Goal: Information Seeking & Learning: Learn about a topic

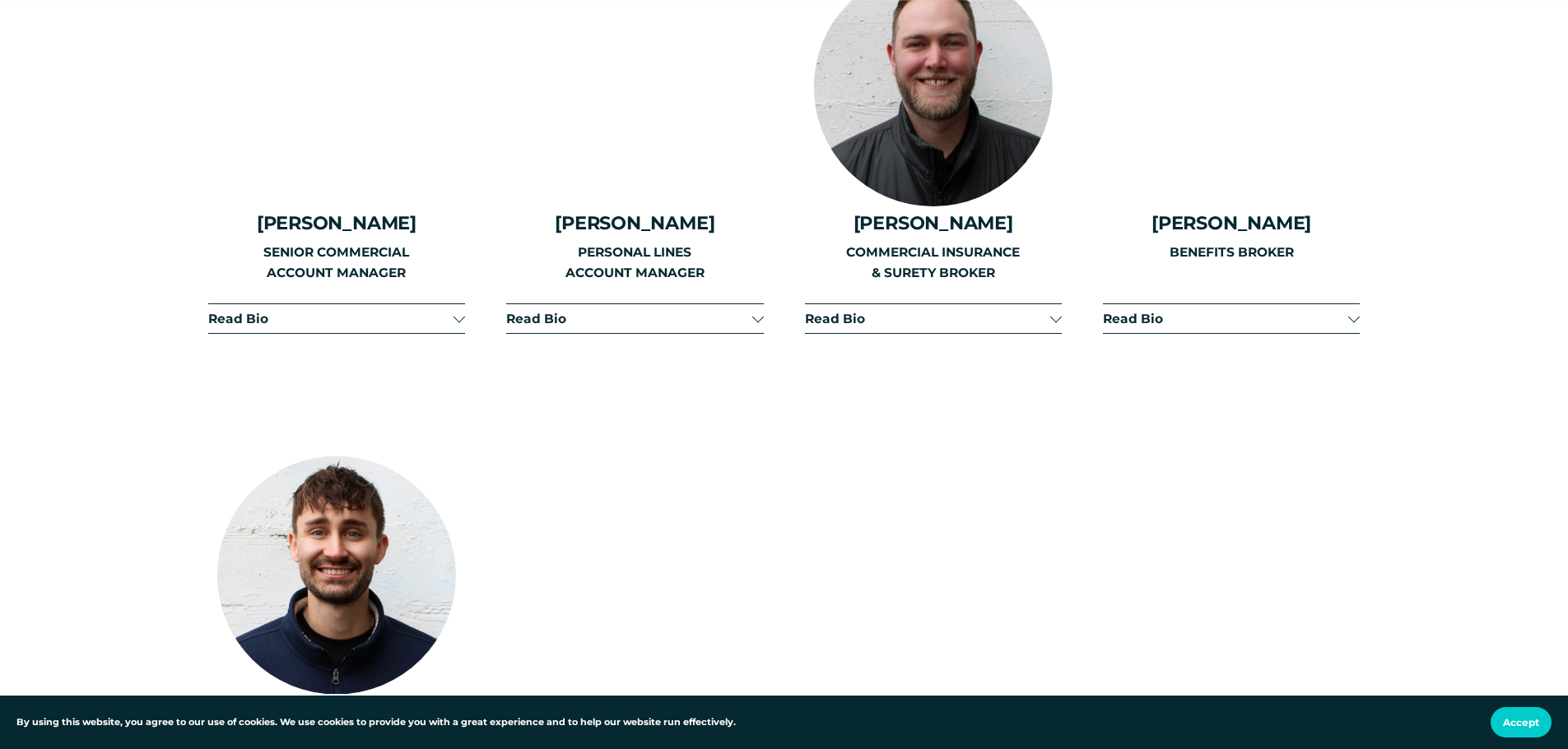
scroll to position [2714, 0]
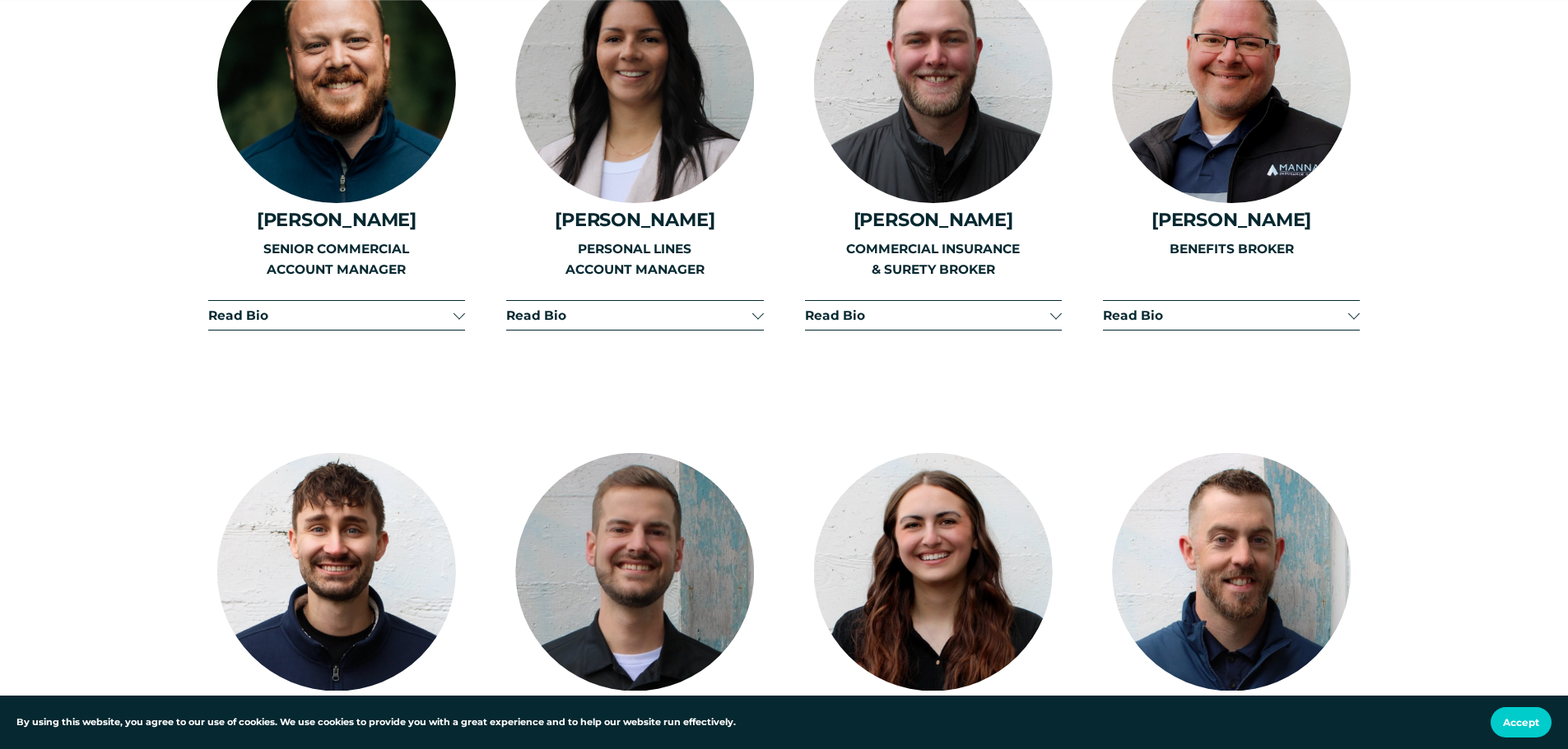
click at [401, 307] on span "Read Bio" at bounding box center [331, 315] width 245 height 16
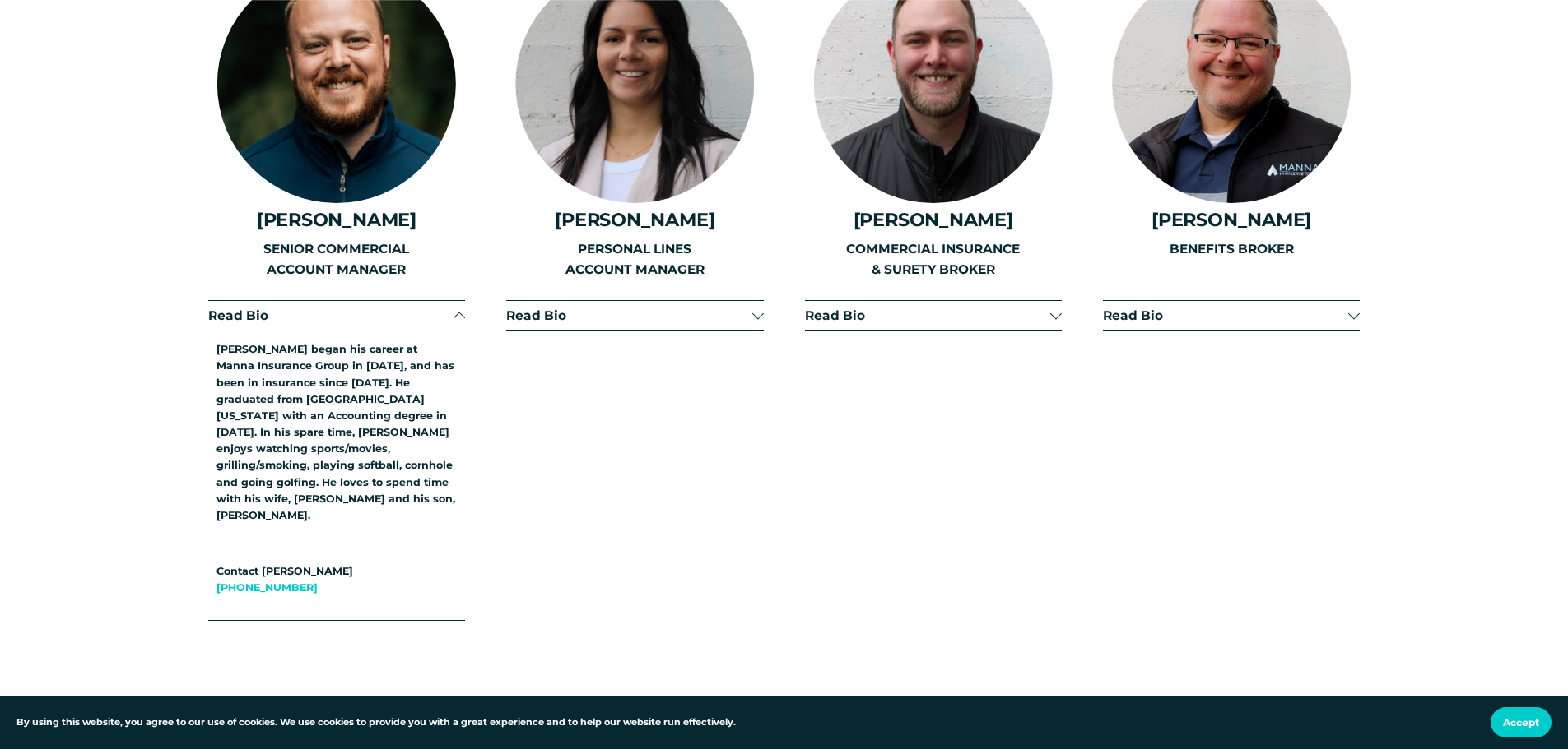
click at [401, 307] on span "Read Bio" at bounding box center [331, 315] width 245 height 16
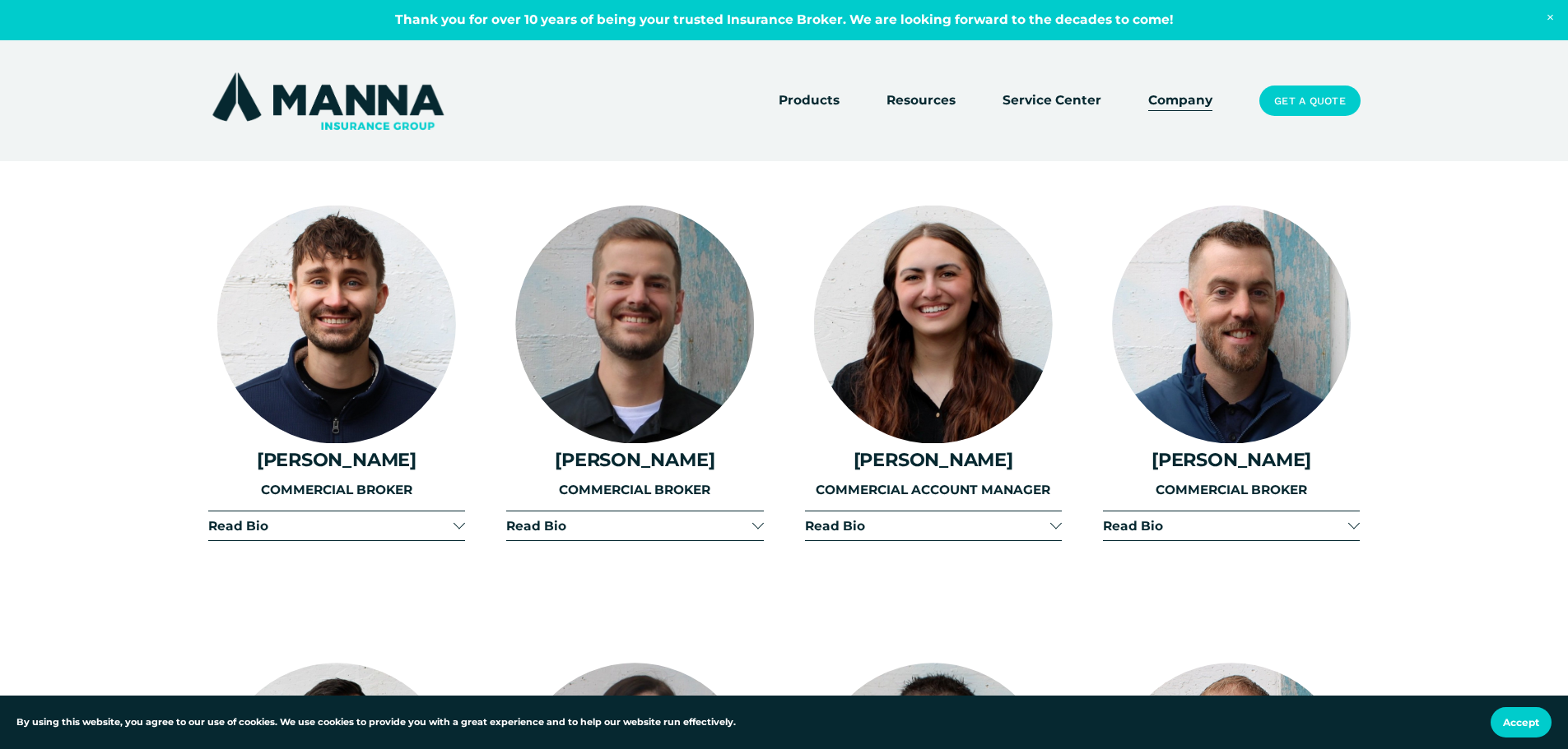
scroll to position [2961, 0]
click at [1213, 519] on button "Read Bio" at bounding box center [1230, 526] width 256 height 28
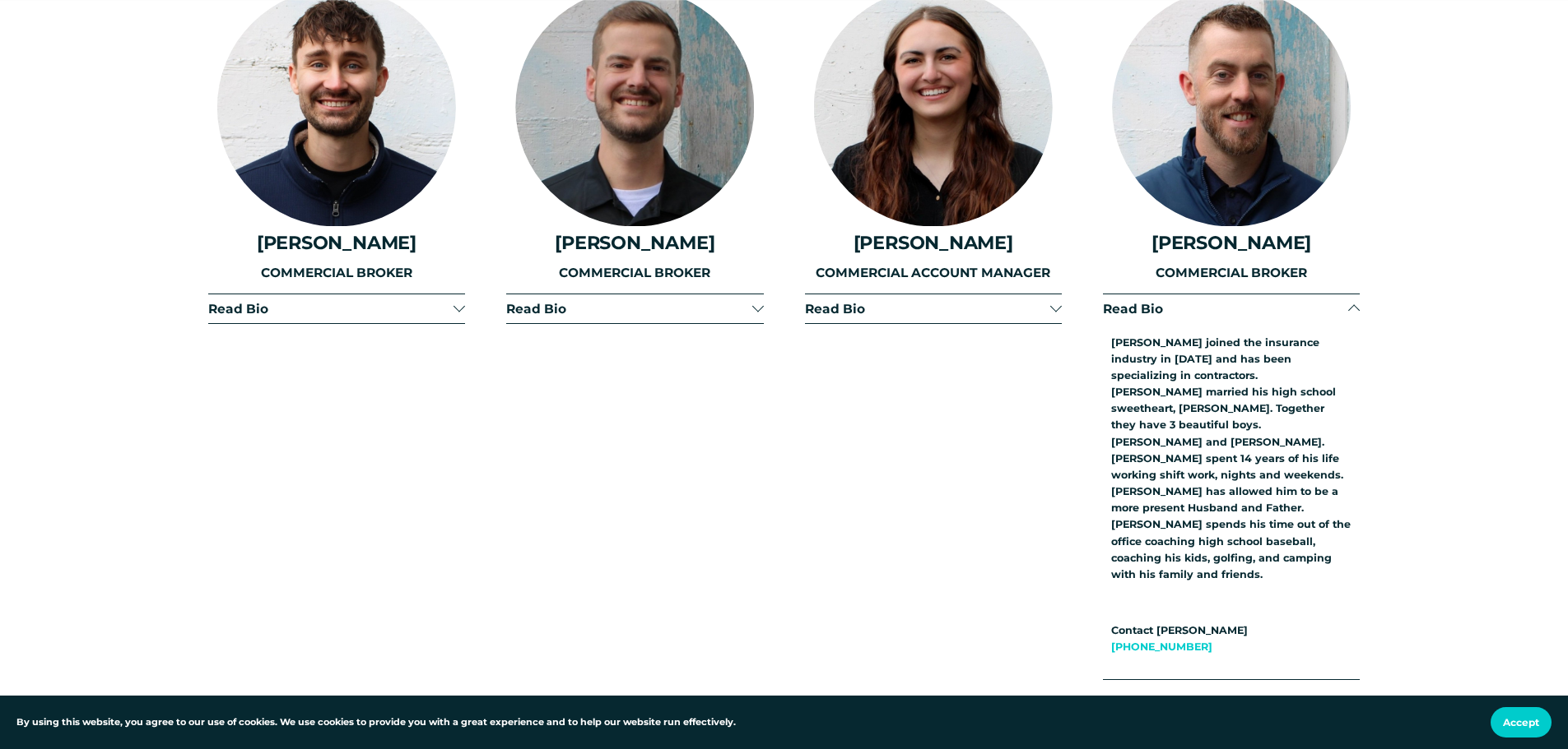
scroll to position [3207, 0]
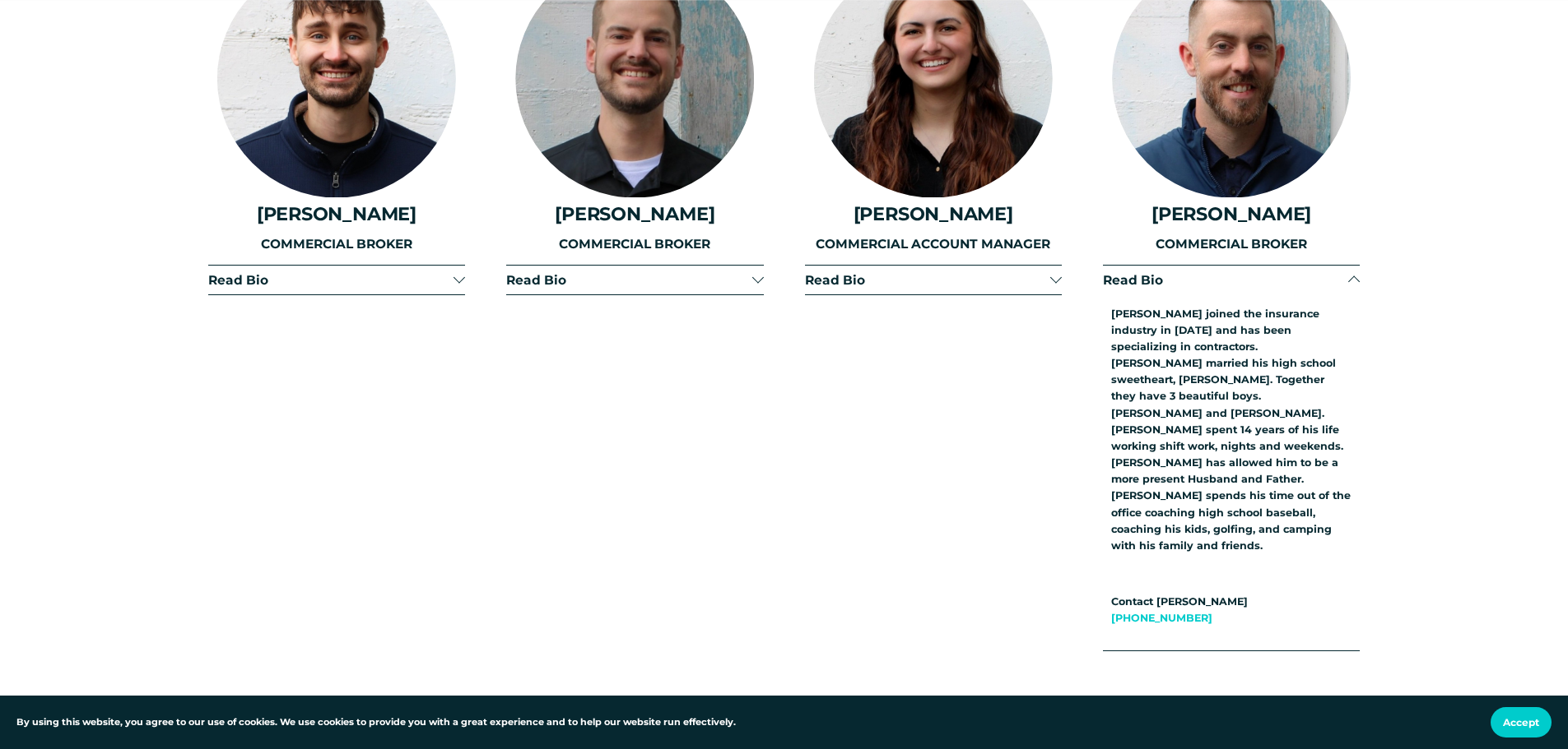
click at [1346, 272] on span "Read Bio" at bounding box center [1225, 280] width 245 height 16
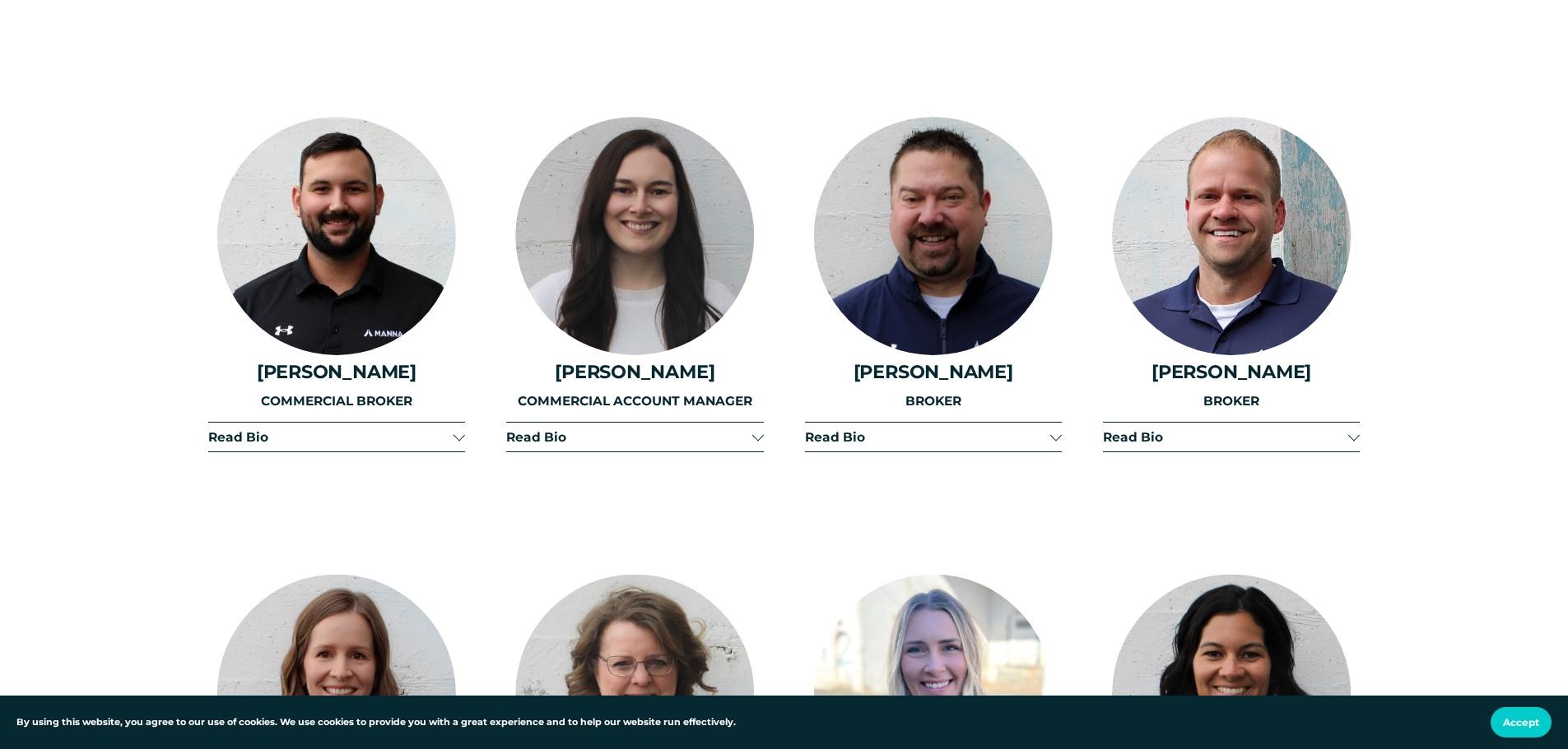
scroll to position [3536, 0]
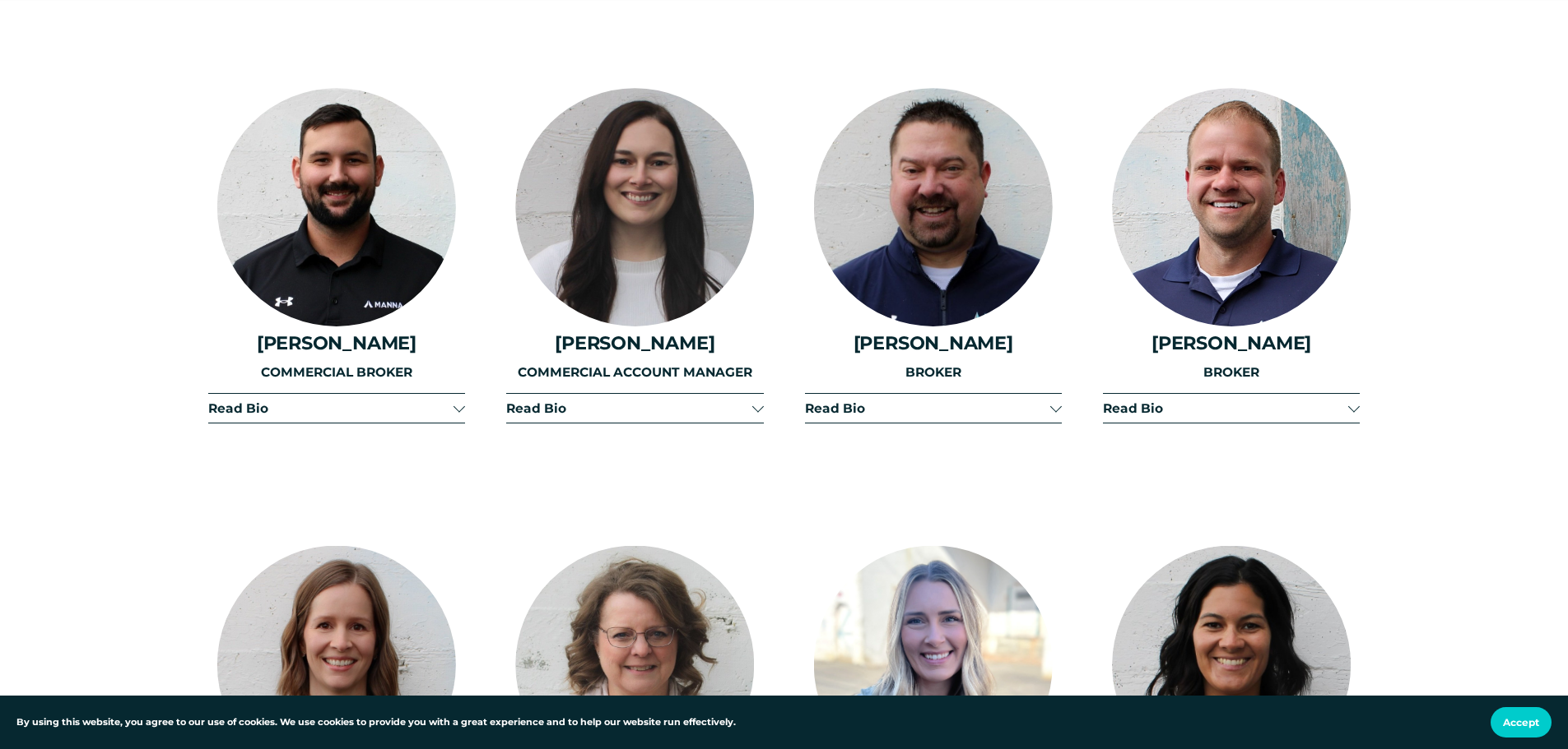
click at [1050, 403] on div at bounding box center [1055, 408] width 11 height 11
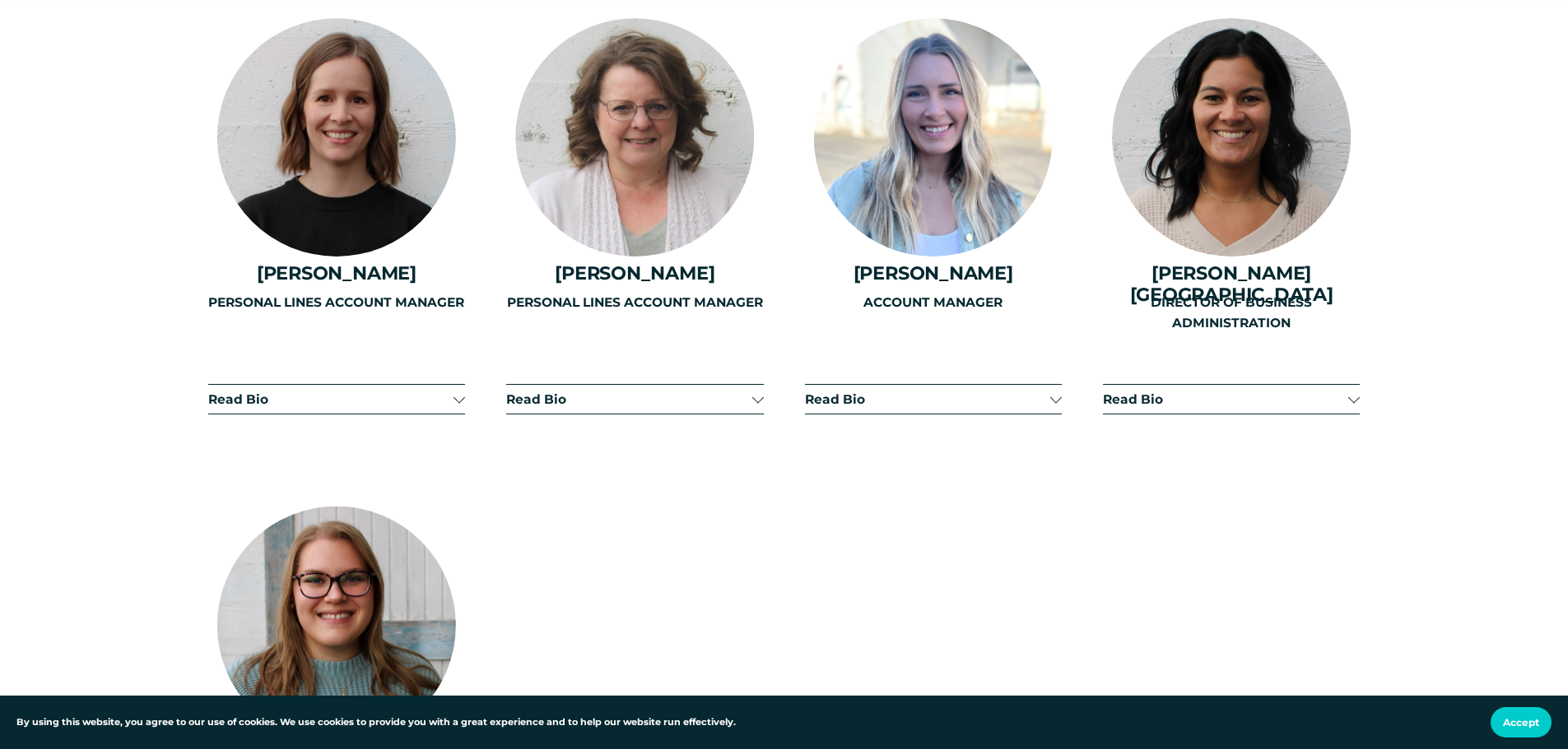
scroll to position [4277, 0]
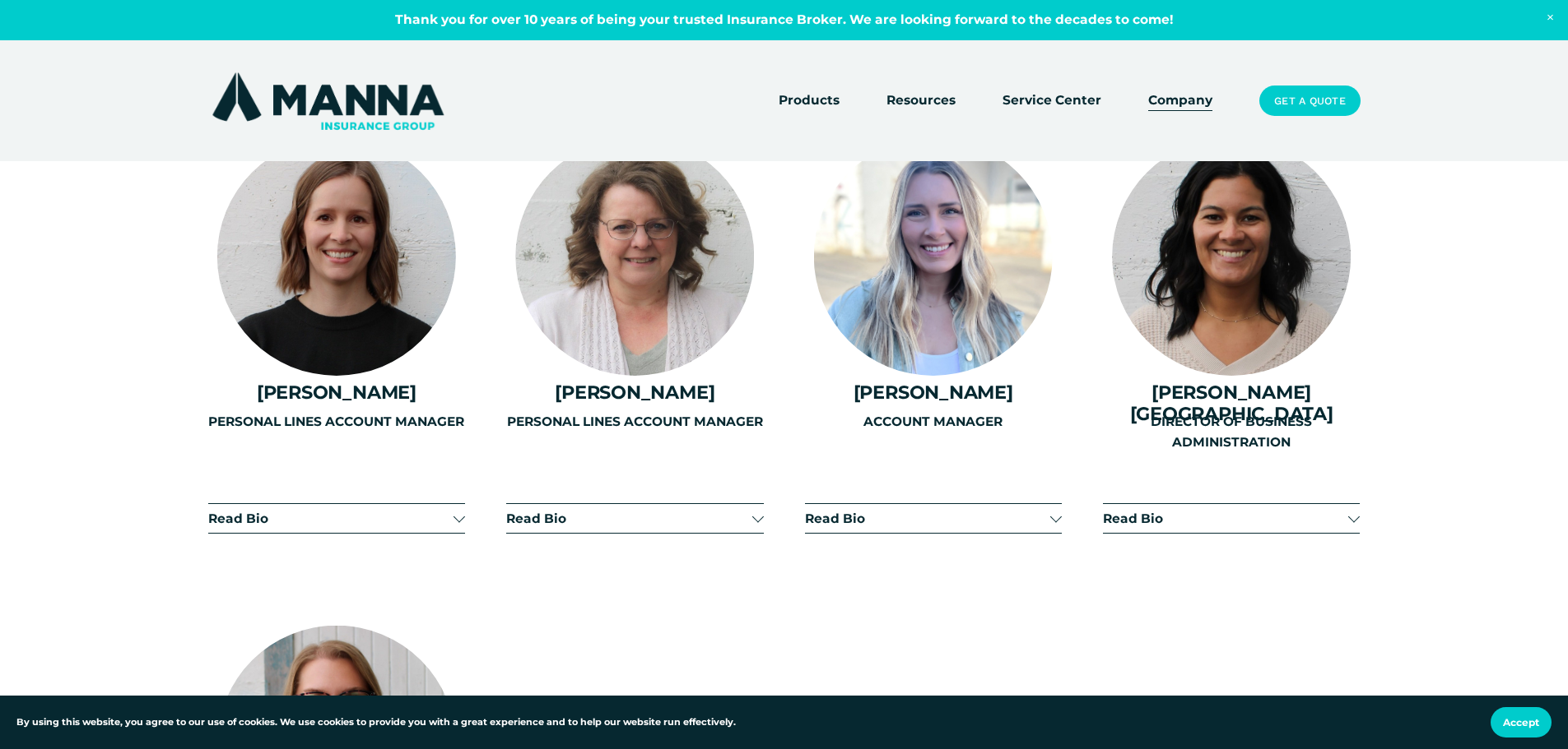
click at [698, 474] on div "PERSONAL LINES ACCOUNT MANAGER" at bounding box center [634, 469] width 256 height 116
click at [752, 470] on div "PERSONAL LINES ACCOUNT MANAGER" at bounding box center [634, 469] width 256 height 116
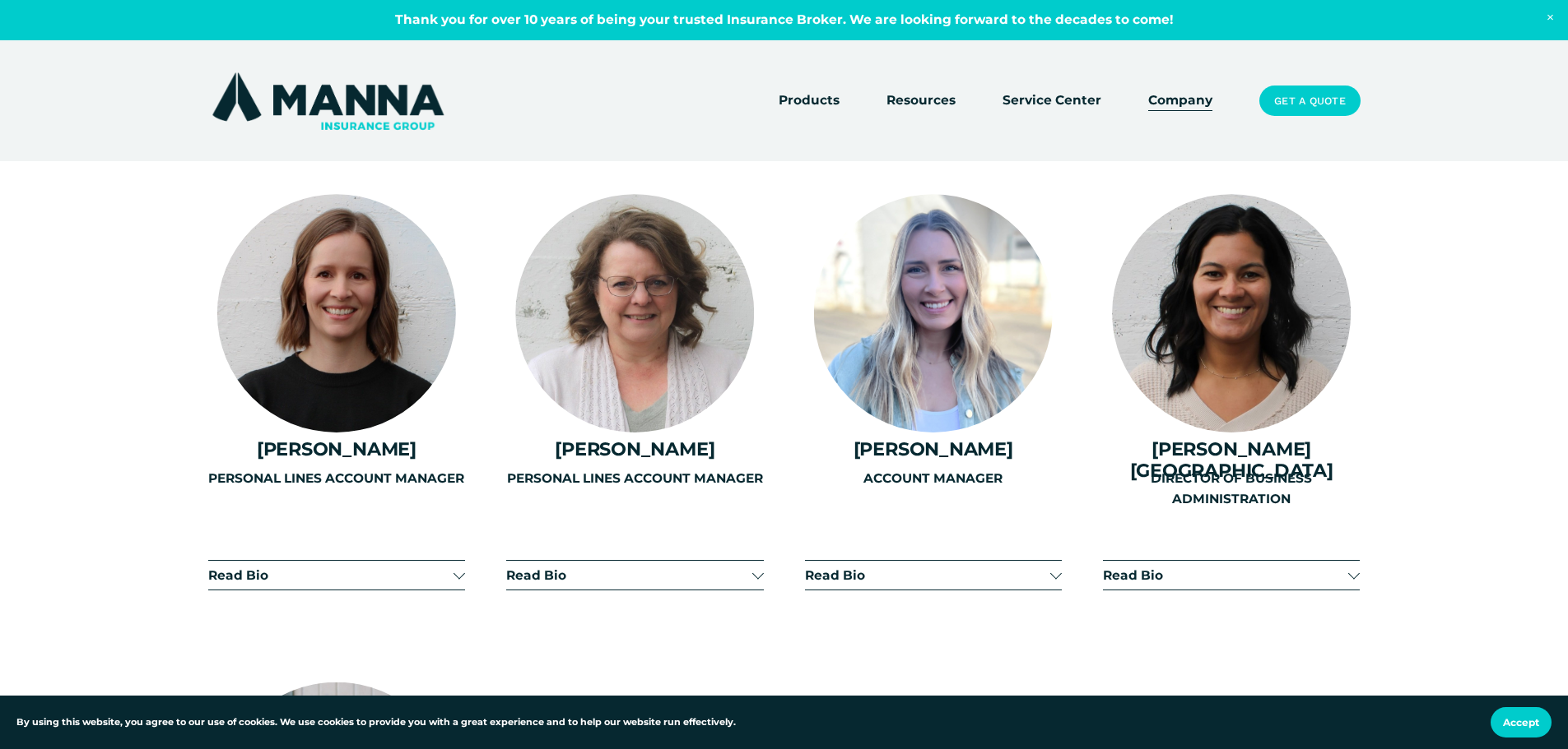
scroll to position [4194, 0]
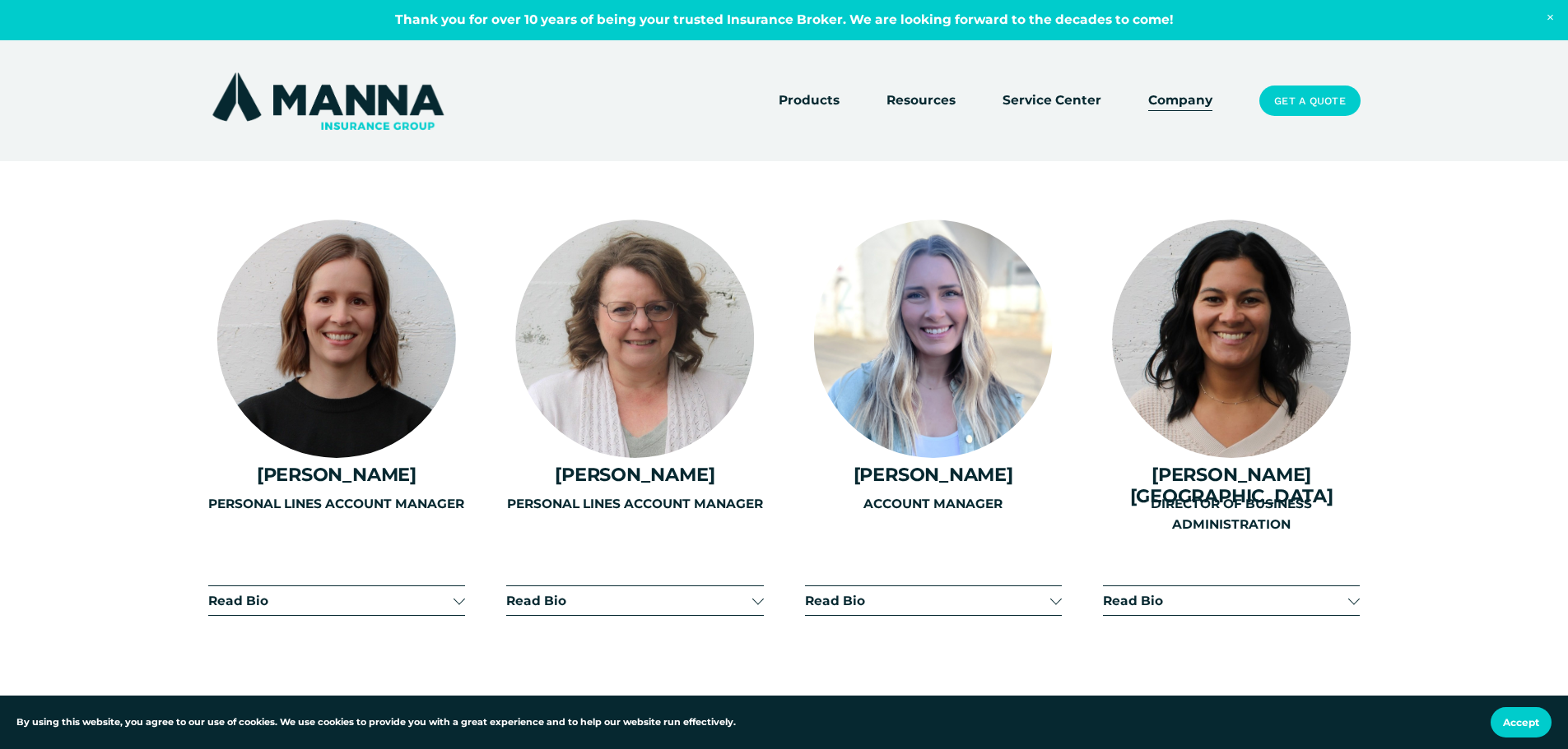
click at [545, 551] on div "PERSONAL LINES ACCOUNT MANAGER" at bounding box center [634, 552] width 256 height 116
click at [234, 551] on div "PERSONAL LINES ACCOUNT MANAGER" at bounding box center [336, 552] width 256 height 116
click at [612, 278] on div at bounding box center [635, 338] width 238 height 238
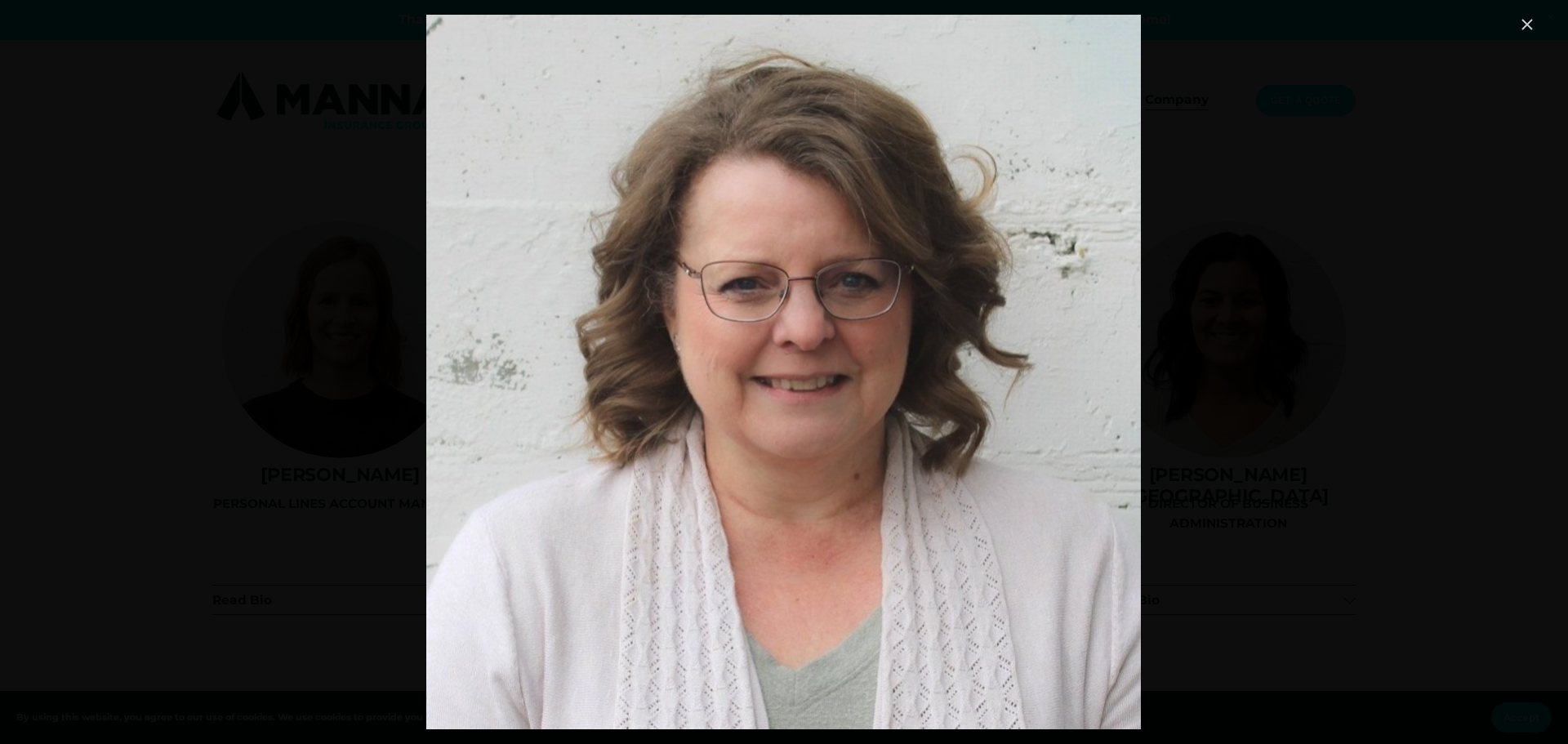
click at [272, 297] on div "Image" at bounding box center [783, 372] width 1505 height 715
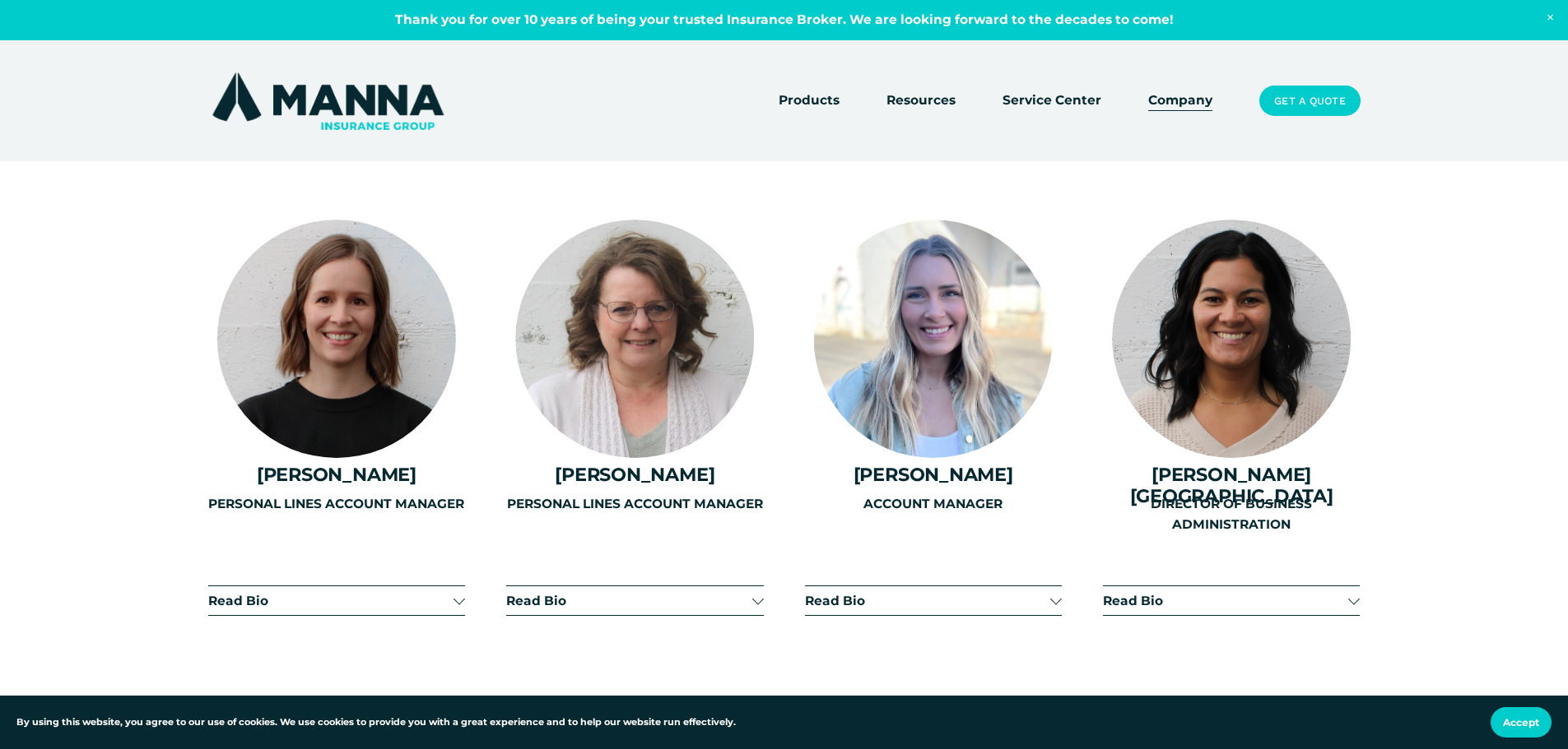
click at [340, 285] on div "Image" at bounding box center [783, 374] width 1505 height 720
click at [375, 271] on div at bounding box center [337, 338] width 238 height 238
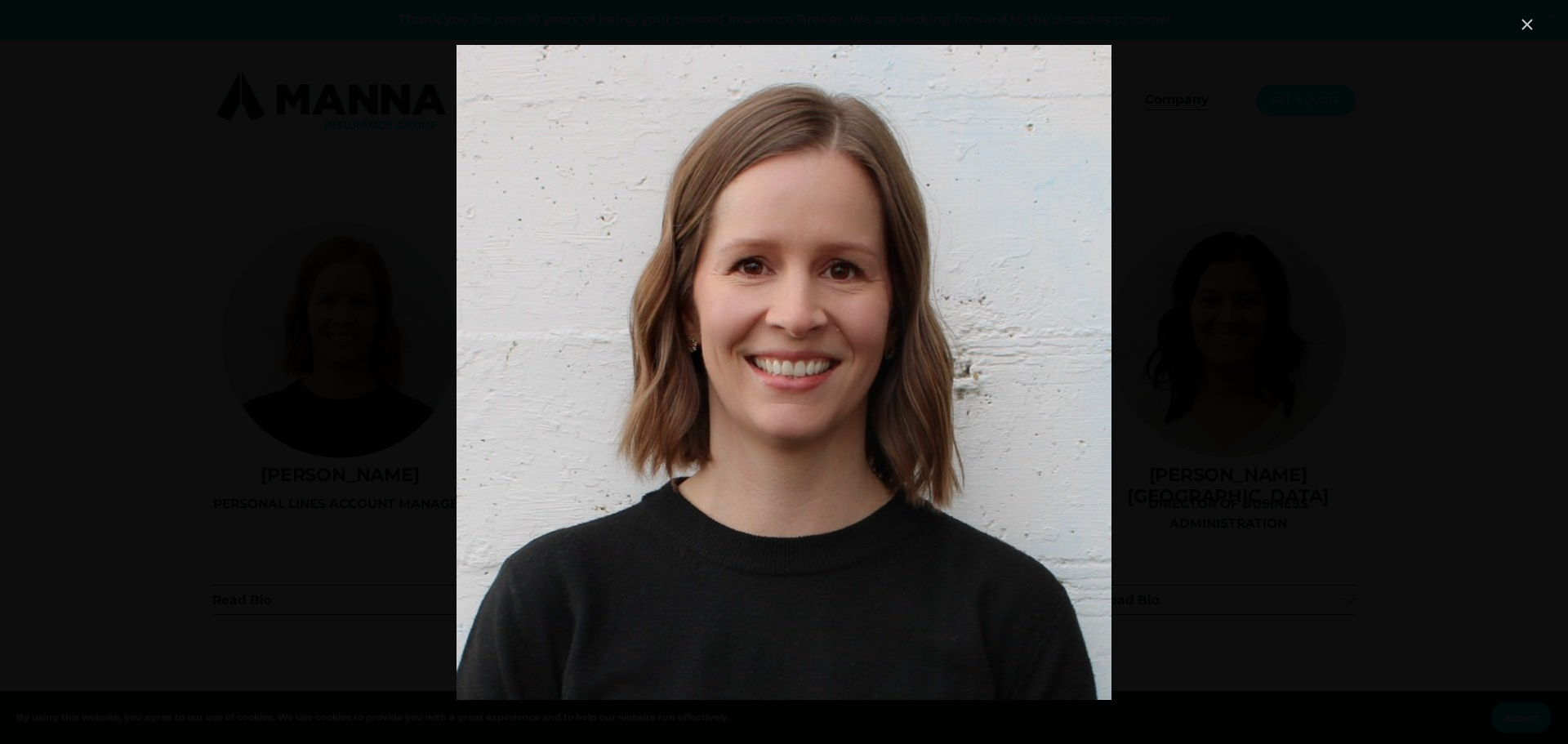
click at [356, 206] on div "Image" at bounding box center [783, 372] width 1505 height 715
